Goal: Information Seeking & Learning: Learn about a topic

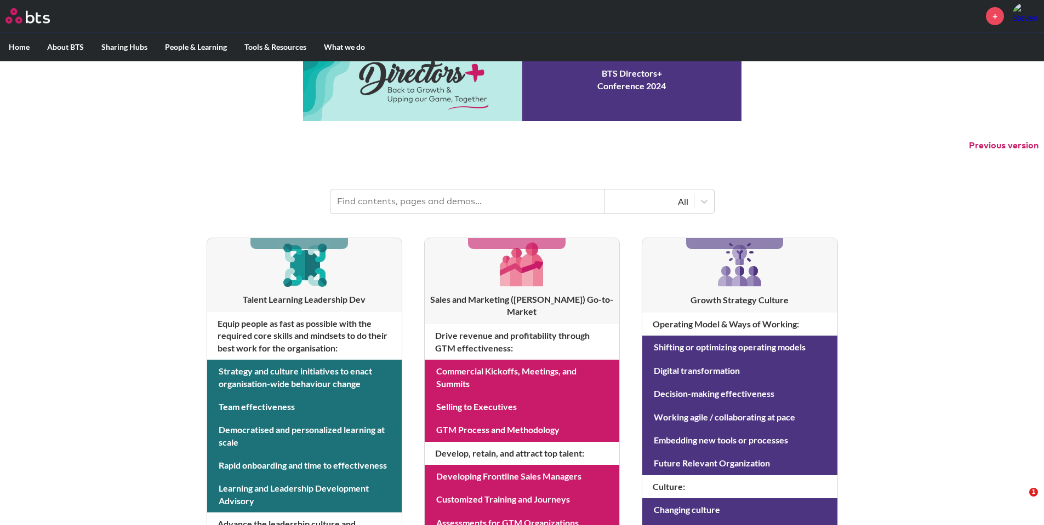
scroll to position [55, 0]
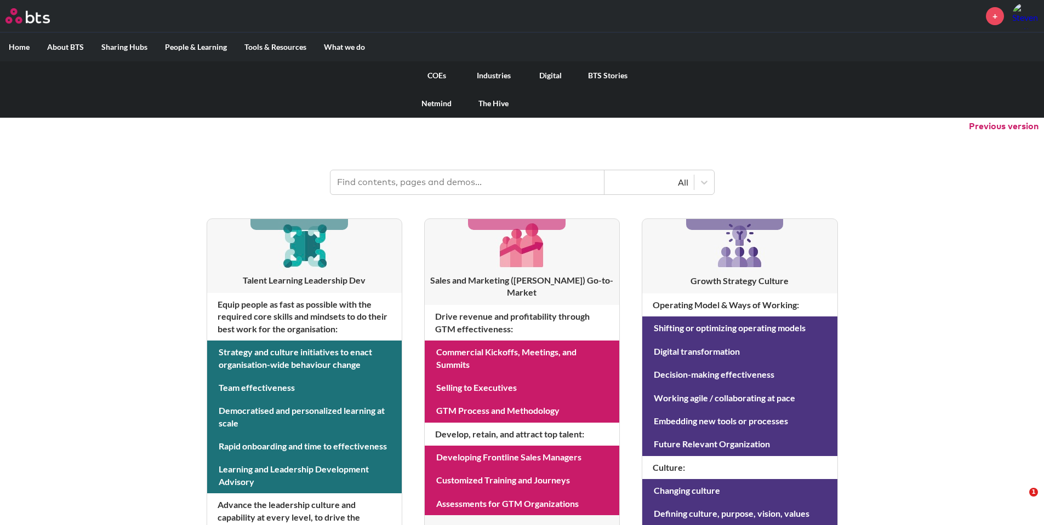
click at [425, 74] on link "COEs" at bounding box center [436, 75] width 57 height 28
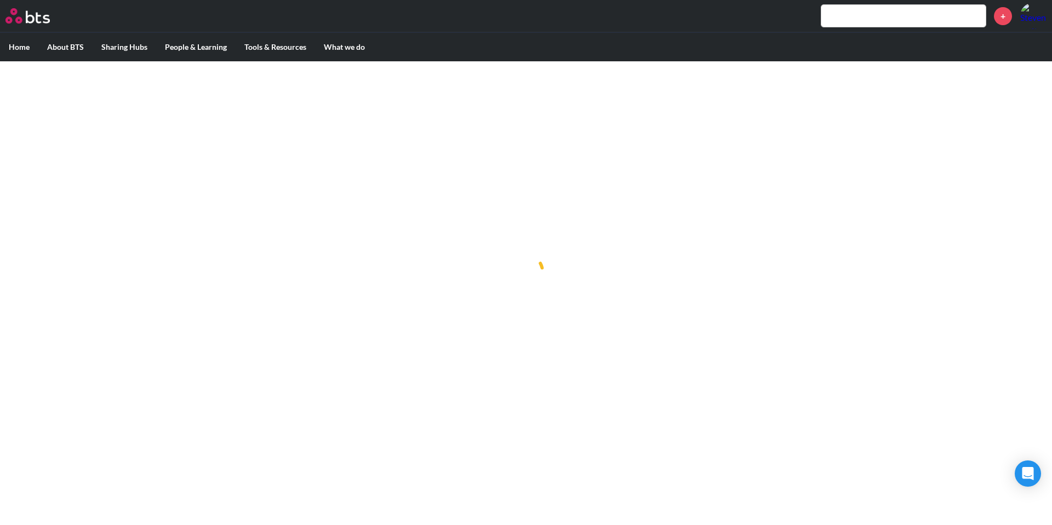
click at [510, 49] on ul "Home About BTS Who we are How we work: Policies, Toolkits and Guidance Internal…" at bounding box center [526, 46] width 1052 height 29
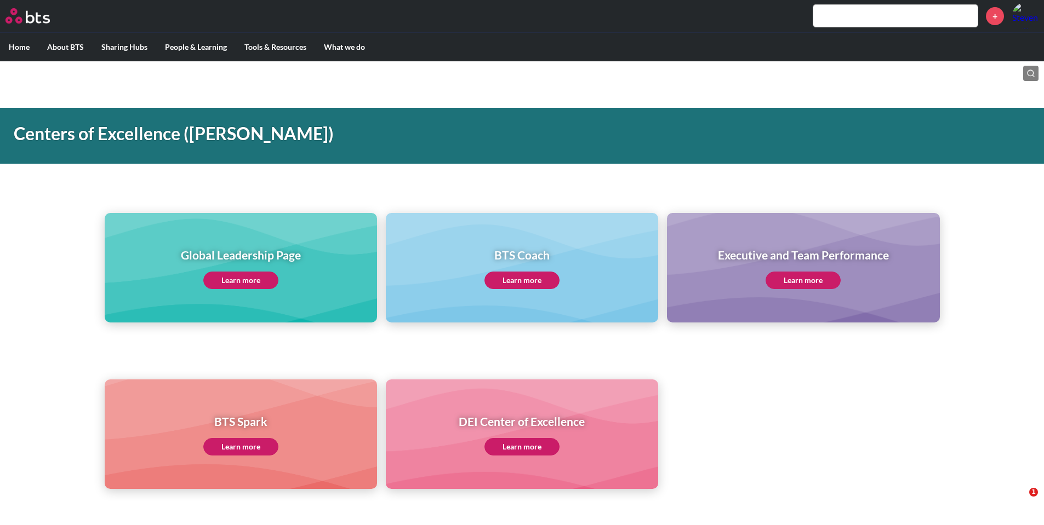
click at [448, 190] on div "Global Leadership Page Learn more BTS Coach Learn more Executive and Team Perfo…" at bounding box center [522, 248] width 1044 height 149
click at [705, 14] on div "+" at bounding box center [554, 16] width 968 height 26
click at [239, 278] on link "Learn more" at bounding box center [240, 281] width 75 height 18
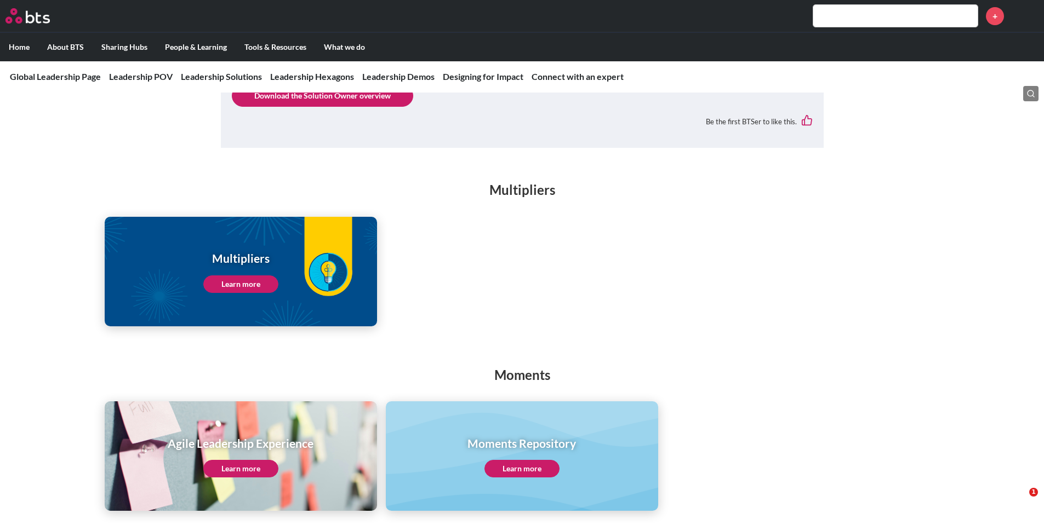
scroll to position [1370, 0]
click at [245, 275] on link "Learn more" at bounding box center [240, 284] width 75 height 18
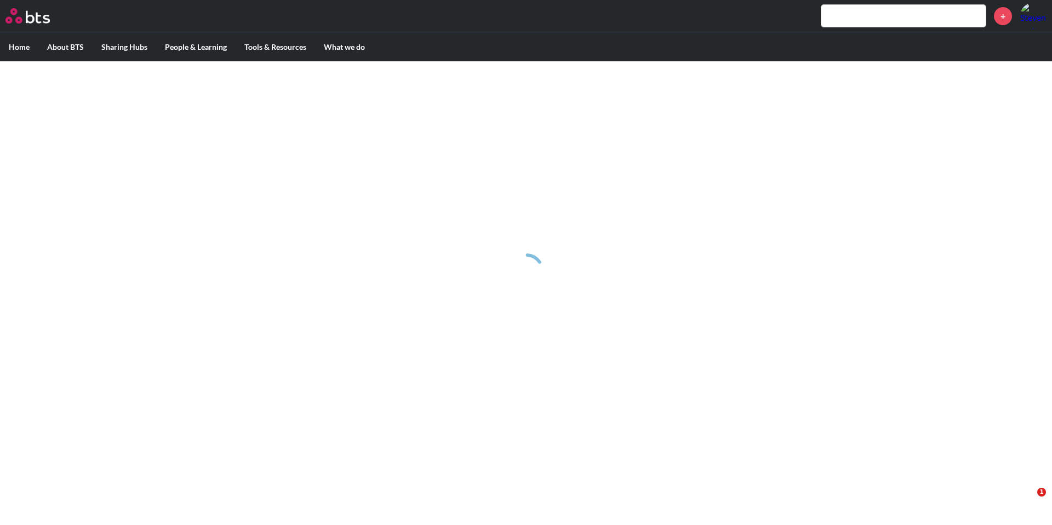
click at [503, 25] on div "+" at bounding box center [558, 16] width 976 height 26
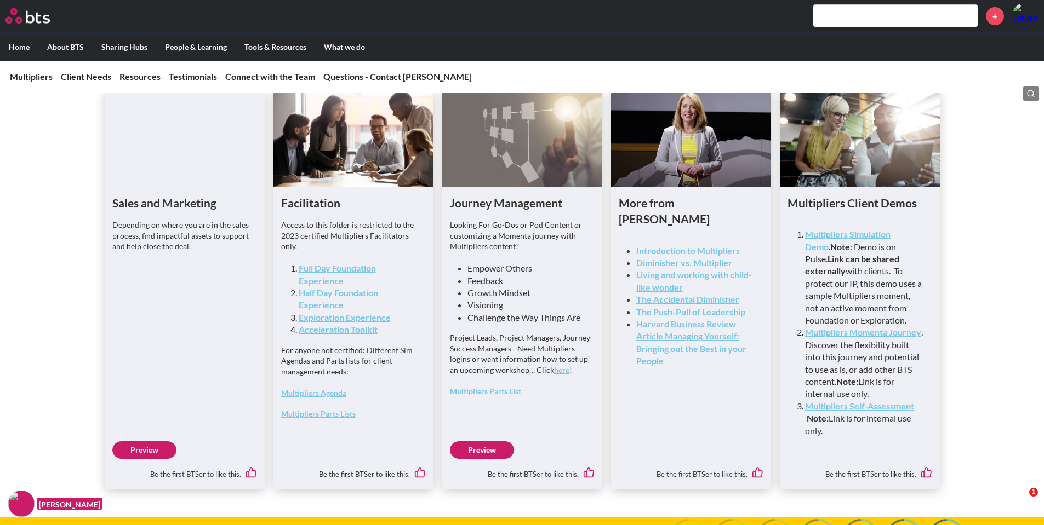
scroll to position [2890, 0]
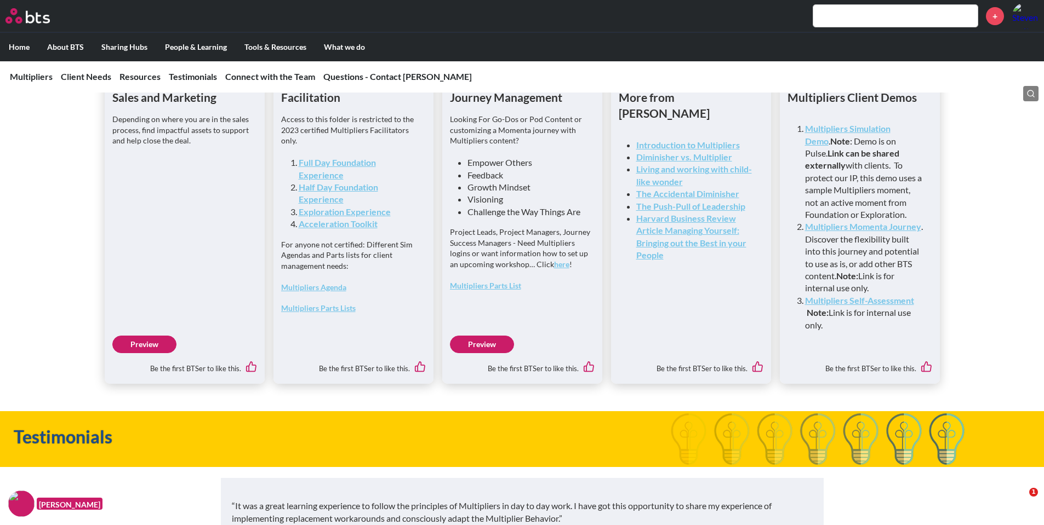
click at [144, 353] on link "Preview" at bounding box center [144, 345] width 64 height 18
click at [861, 146] on strong "Multipliers Simulation Demo" at bounding box center [847, 134] width 85 height 22
